Goal: Contribute content

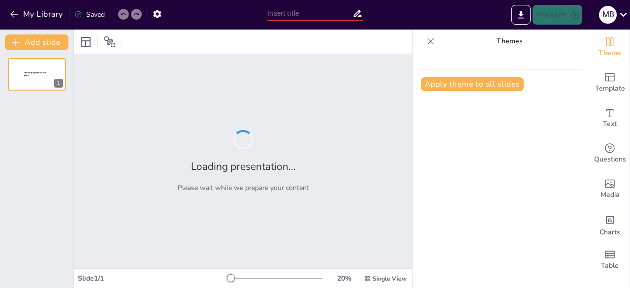
type input "De la Emergencia a la Prevención: Implementando Lecciones del Rescate de los Mi…"
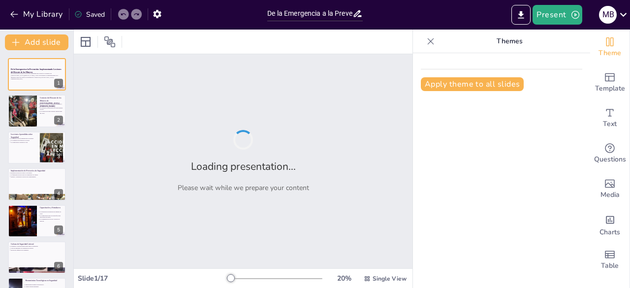
checkbox input "true"
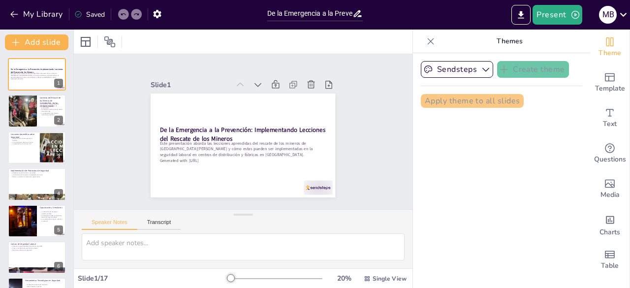
checkbox input "true"
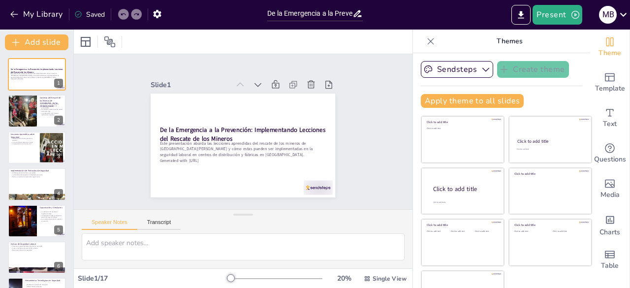
checkbox input "true"
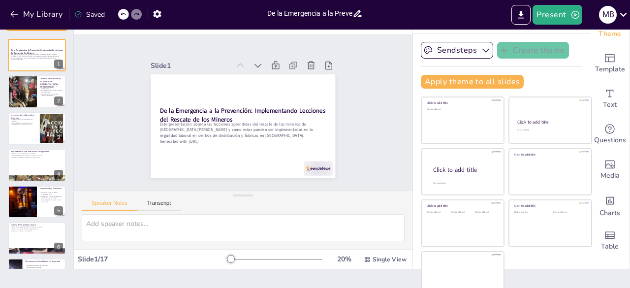
scroll to position [28, 0]
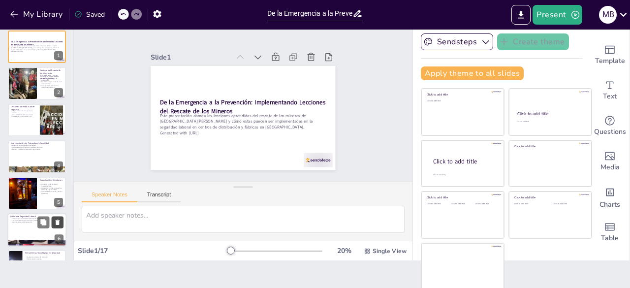
checkbox input "true"
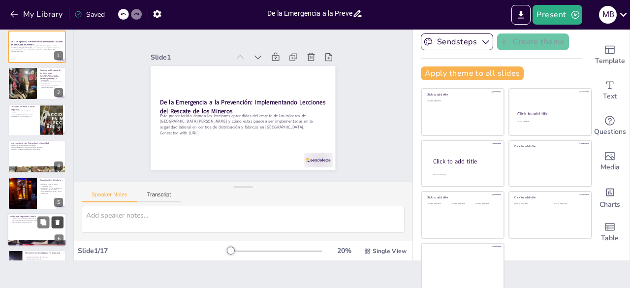
checkbox input "true"
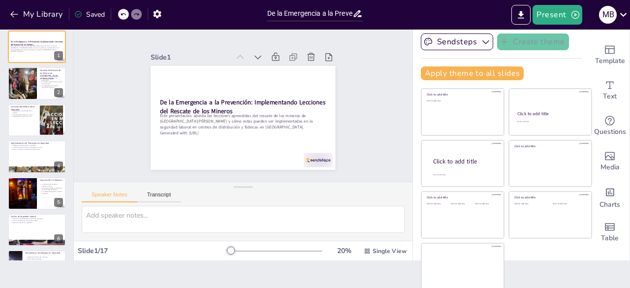
checkbox input "true"
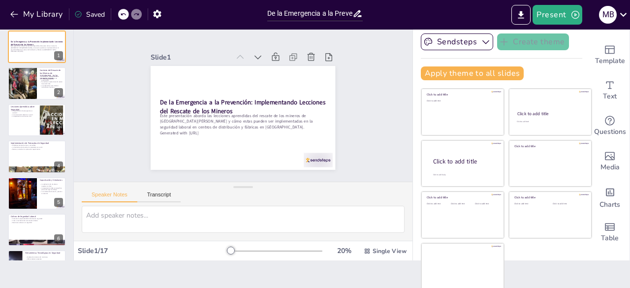
checkbox input "true"
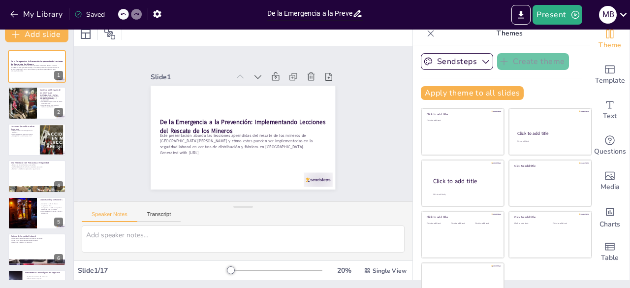
scroll to position [0, 0]
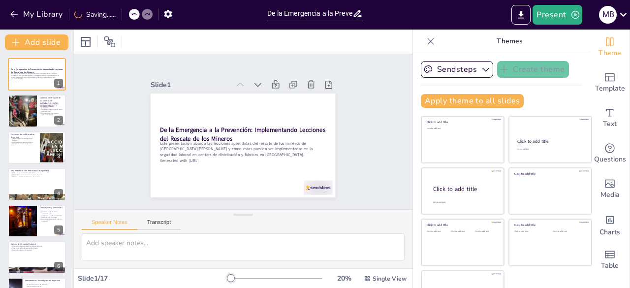
checkbox input "true"
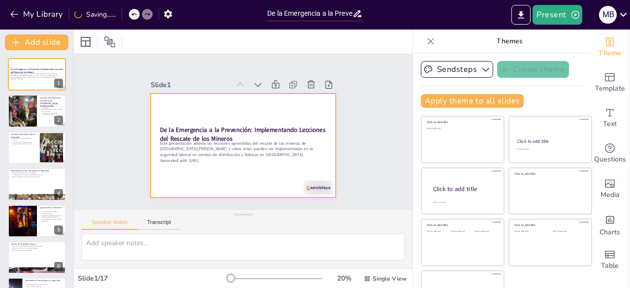
checkbox input "true"
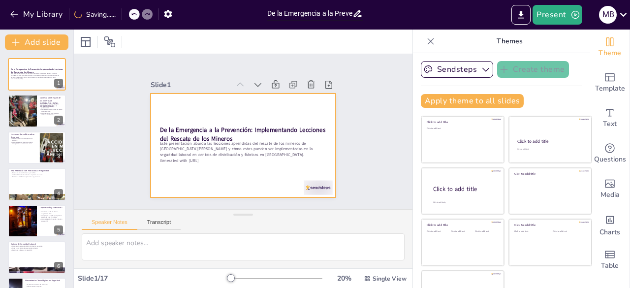
checkbox input "true"
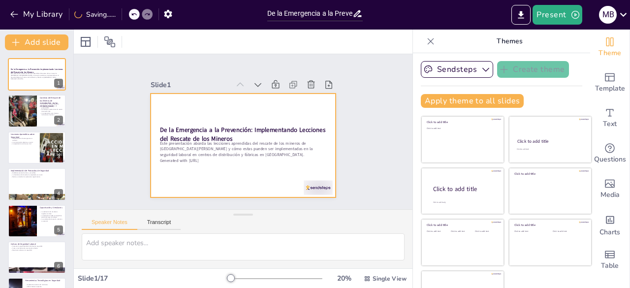
checkbox input "true"
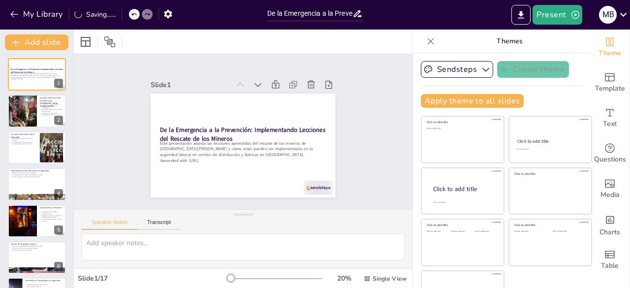
scroll to position [28, 0]
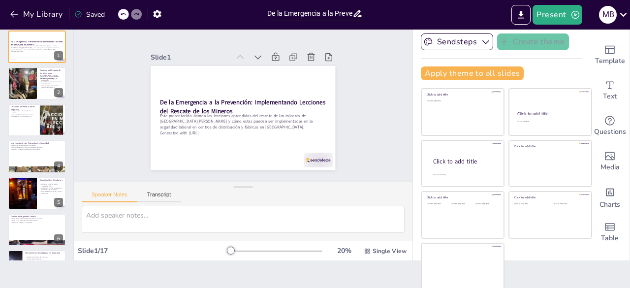
checkbox input "true"
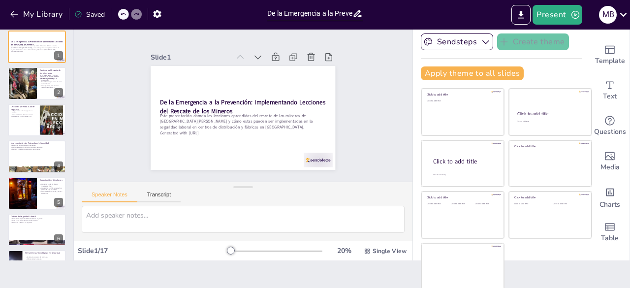
checkbox input "true"
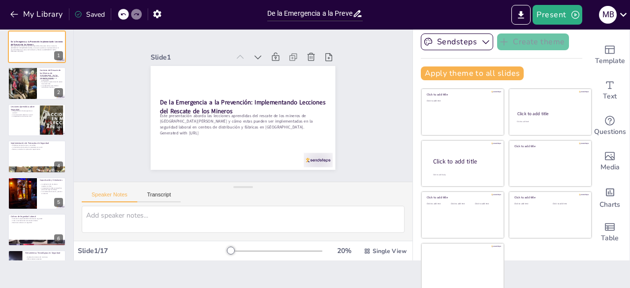
checkbox input "true"
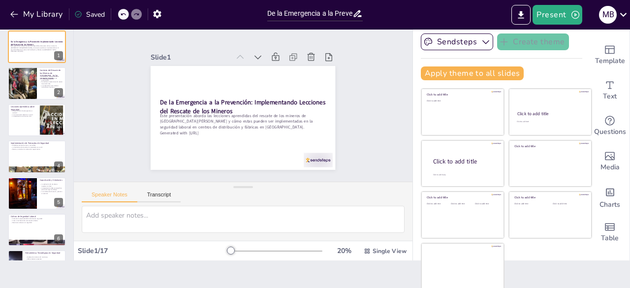
checkbox input "true"
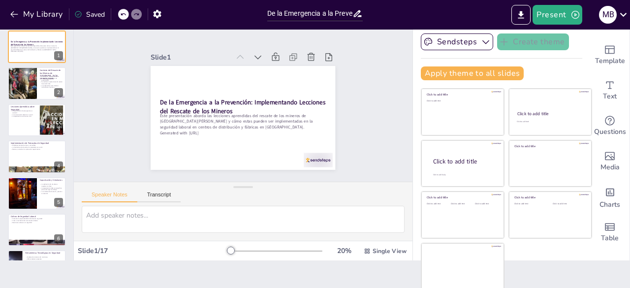
checkbox input "true"
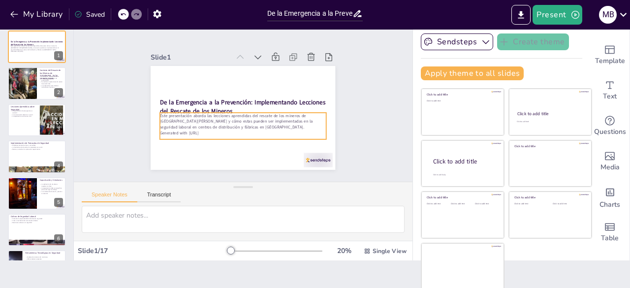
checkbox input "true"
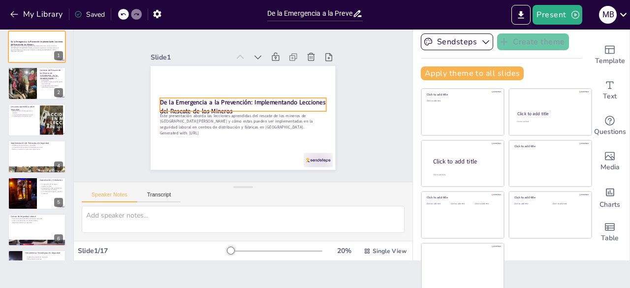
checkbox input "true"
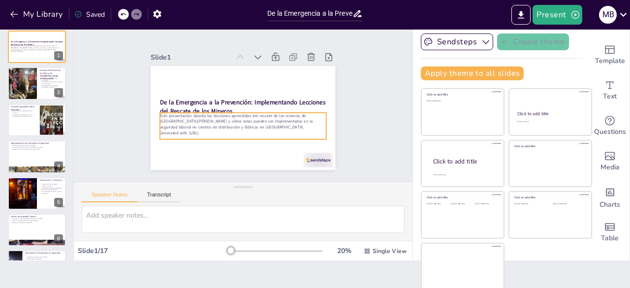
checkbox input "true"
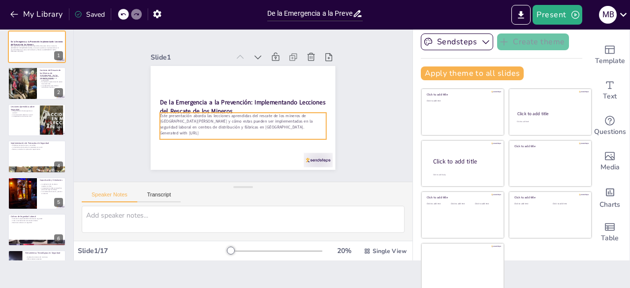
checkbox input "true"
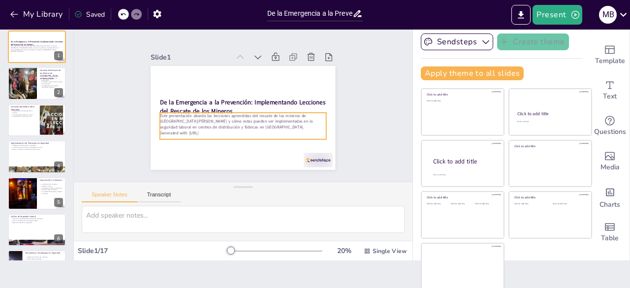
checkbox input "true"
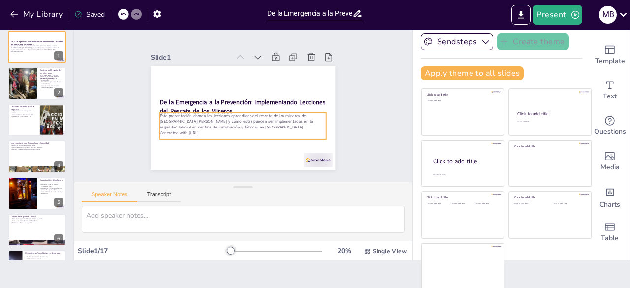
checkbox input "true"
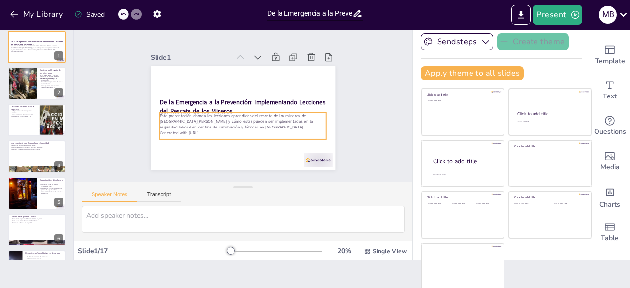
checkbox input "true"
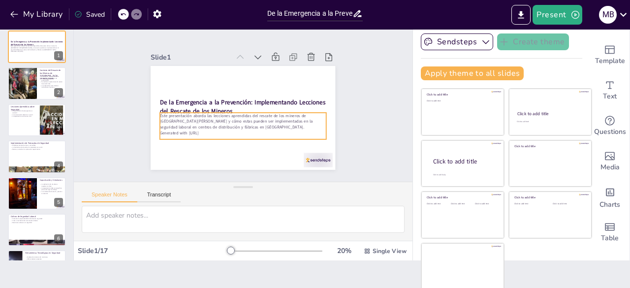
checkbox input "true"
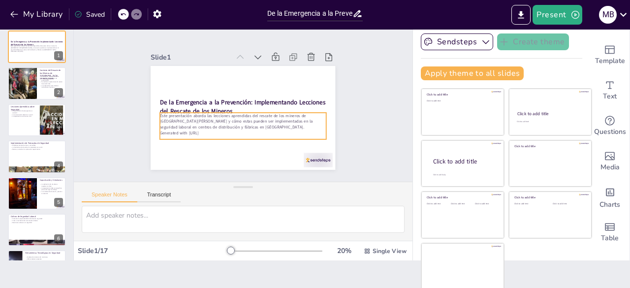
checkbox input "true"
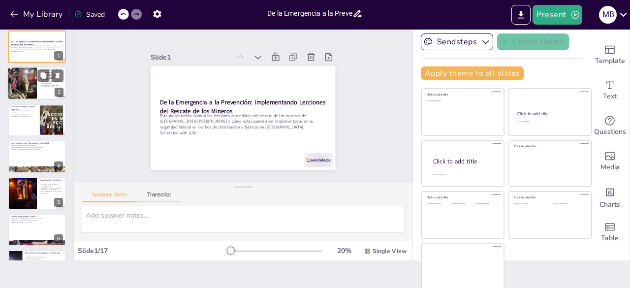
checkbox input "true"
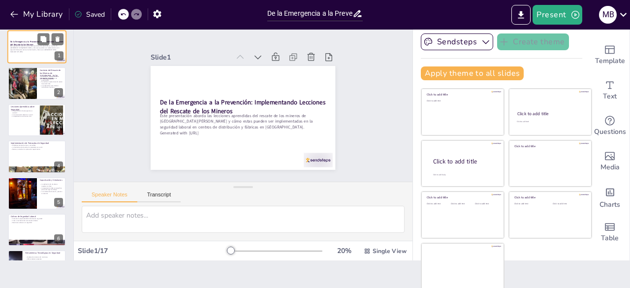
scroll to position [6, 0]
checkbox input "true"
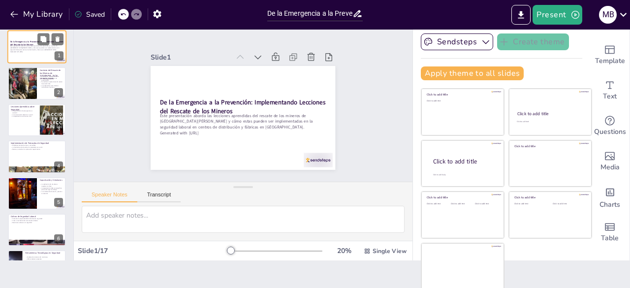
checkbox input "true"
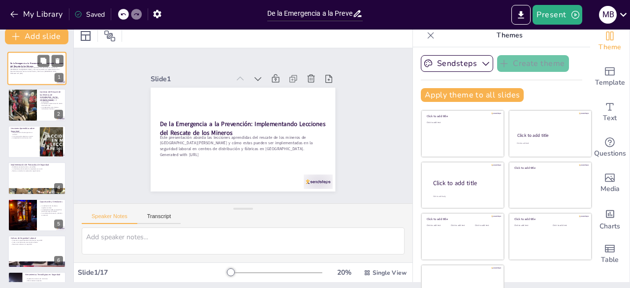
checkbox input "true"
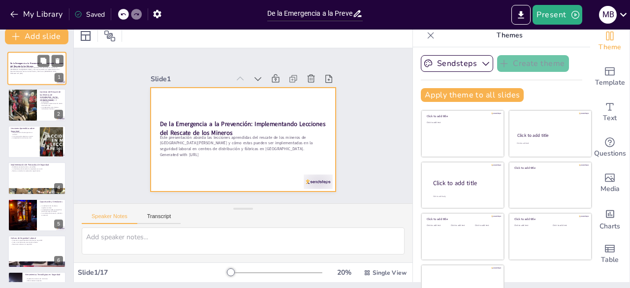
scroll to position [0, 0]
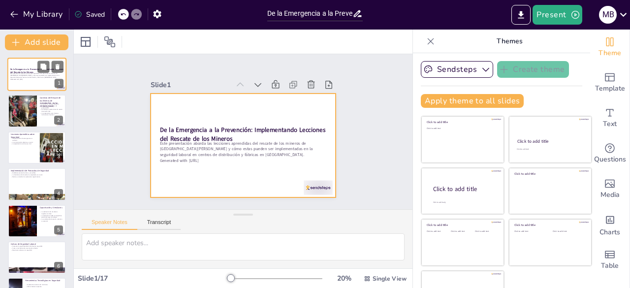
checkbox input "true"
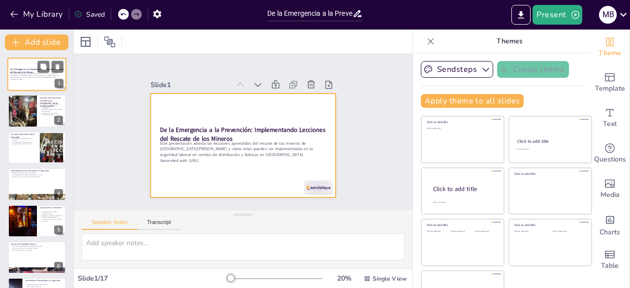
checkbox input "true"
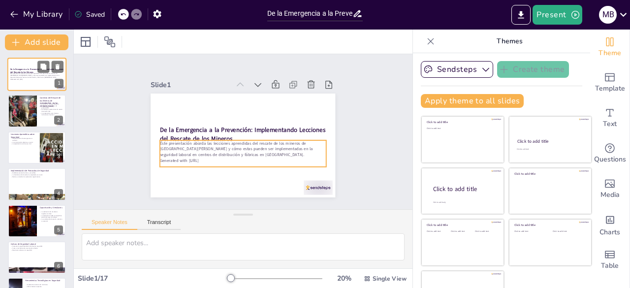
checkbox input "true"
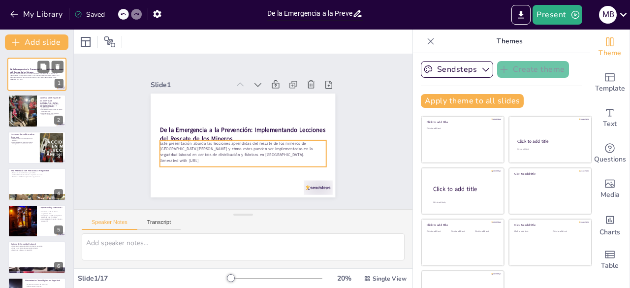
checkbox input "true"
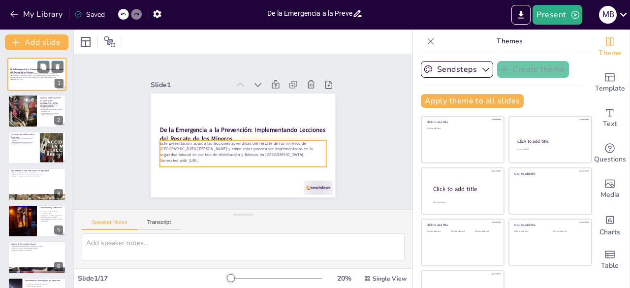
checkbox input "true"
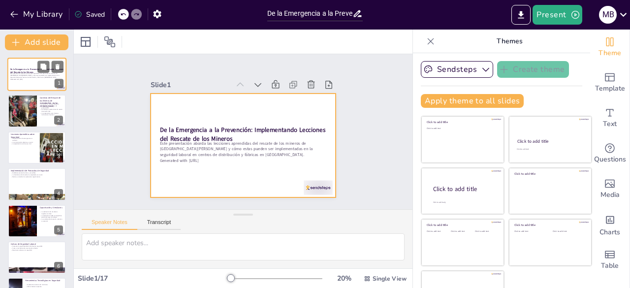
click at [27, 66] on div at bounding box center [36, 74] width 59 height 33
checkbox input "true"
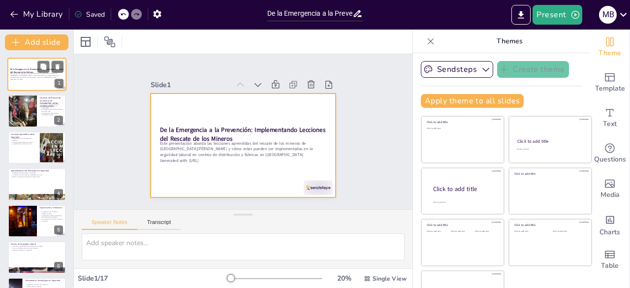
checkbox input "true"
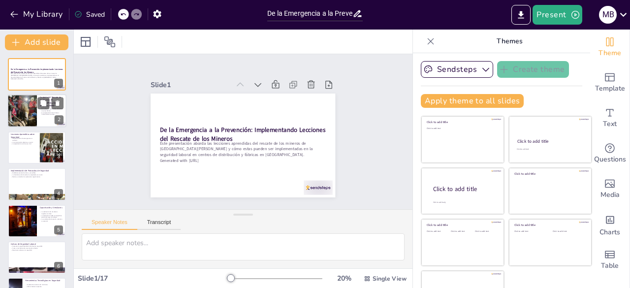
checkbox input "true"
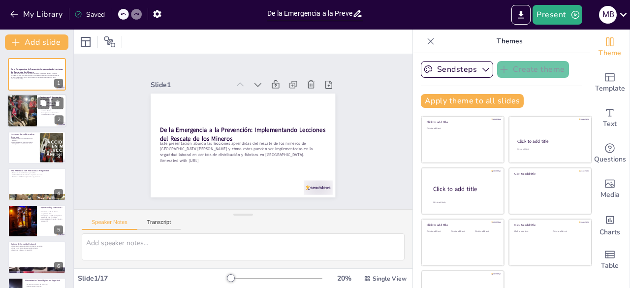
checkbox input "true"
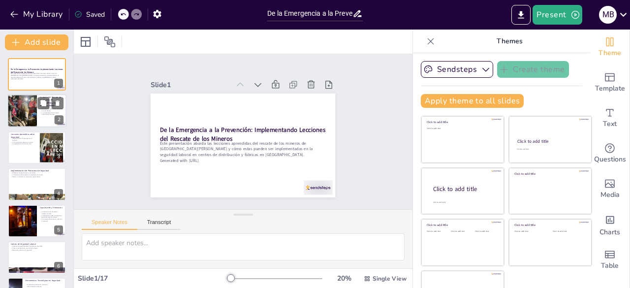
checkbox input "true"
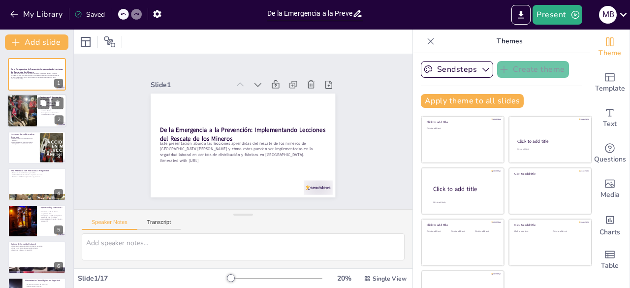
checkbox input "true"
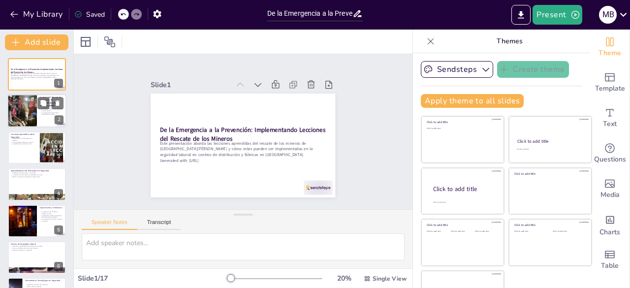
click at [14, 105] on div at bounding box center [22, 111] width 71 height 33
type textarea "Este punto resalta la gravedad de la situación que enfrentaron los mineros. La …"
checkbox input "true"
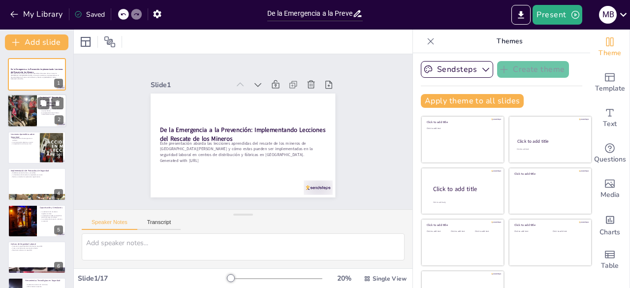
checkbox input "true"
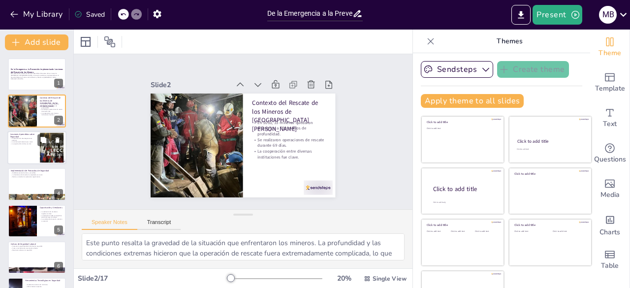
checkbox input "true"
click at [23, 142] on p "La comunicación efectiva es crucial." at bounding box center [23, 142] width 27 height 2
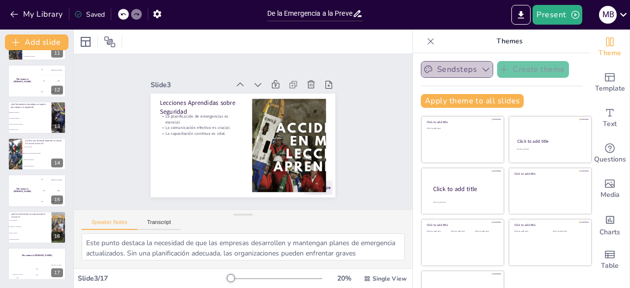
click at [481, 72] on icon "button" at bounding box center [486, 69] width 10 height 10
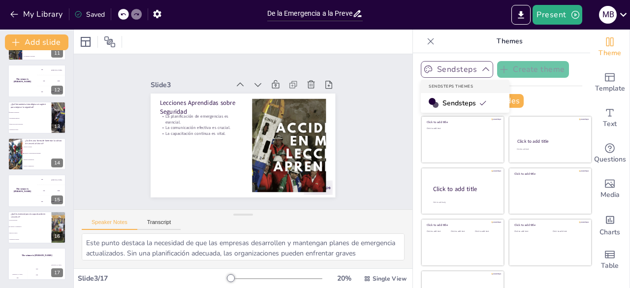
click at [461, 69] on button "Sendsteps" at bounding box center [457, 69] width 72 height 17
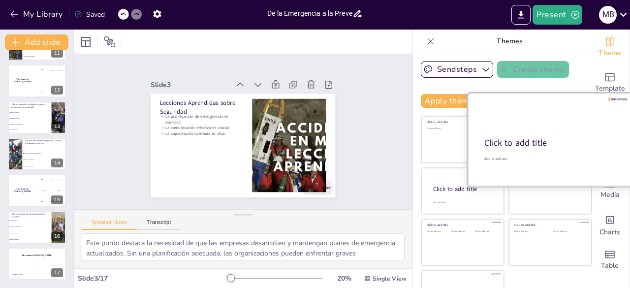
scroll to position [28, 0]
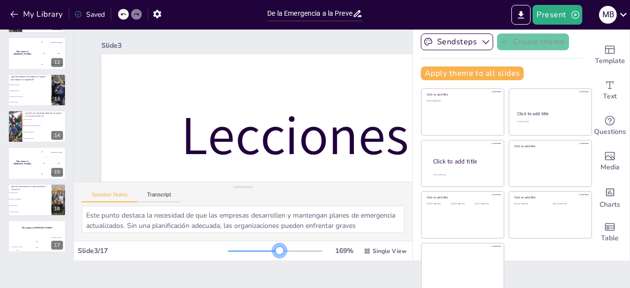
click at [266, 251] on div at bounding box center [275, 251] width 95 height 8
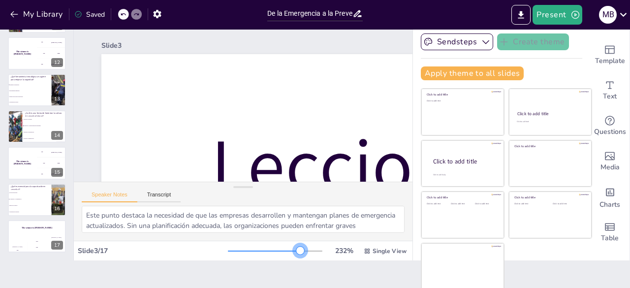
click at [286, 250] on div at bounding box center [275, 251] width 95 height 8
click at [300, 251] on div at bounding box center [275, 251] width 95 height 8
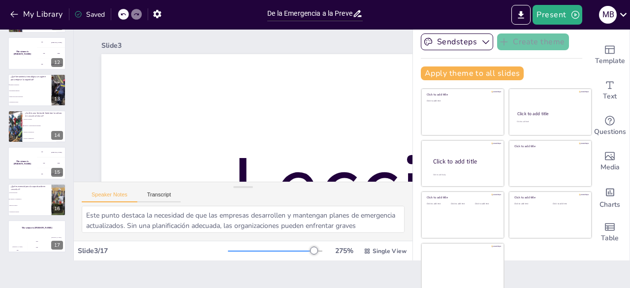
click at [125, 13] on icon at bounding box center [123, 14] width 6 height 6
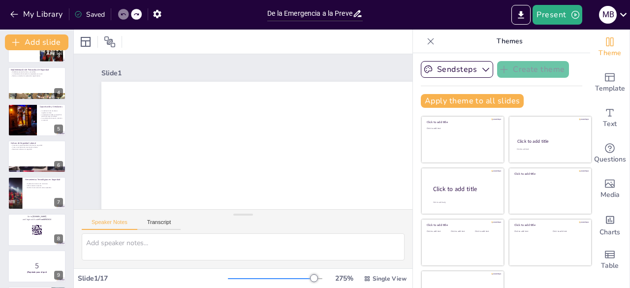
scroll to position [0, 0]
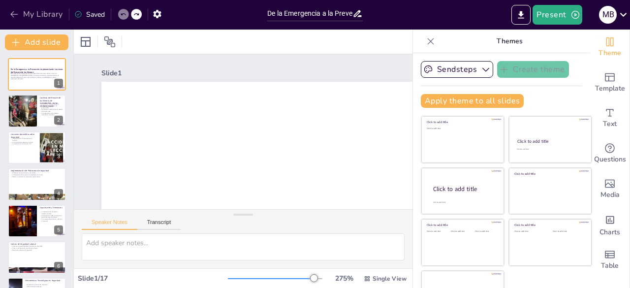
click at [10, 14] on icon "button" at bounding box center [14, 14] width 10 height 10
